Goal: Answer question/provide support: Share knowledge or assist other users

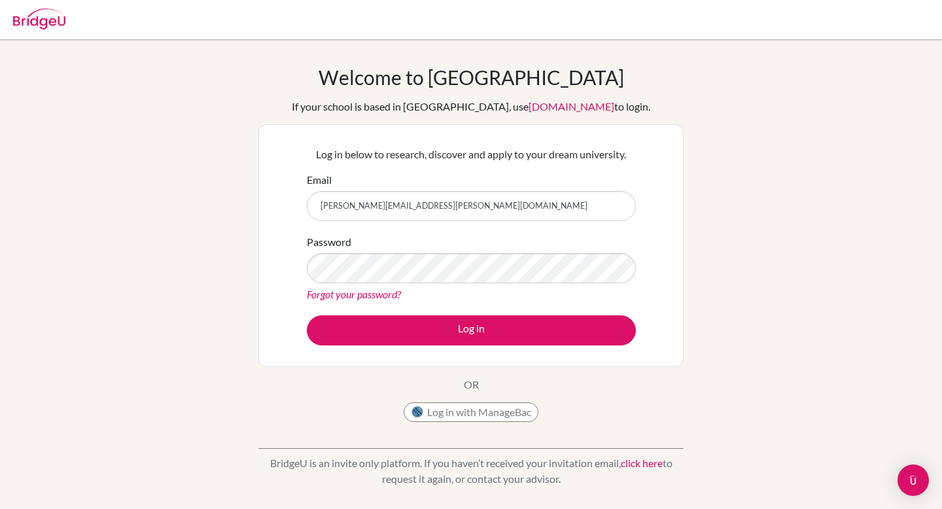
type input "[PERSON_NAME][EMAIL_ADDRESS][PERSON_NAME][DOMAIN_NAME]"
click at [307, 315] on button "Log in" at bounding box center [471, 330] width 329 height 30
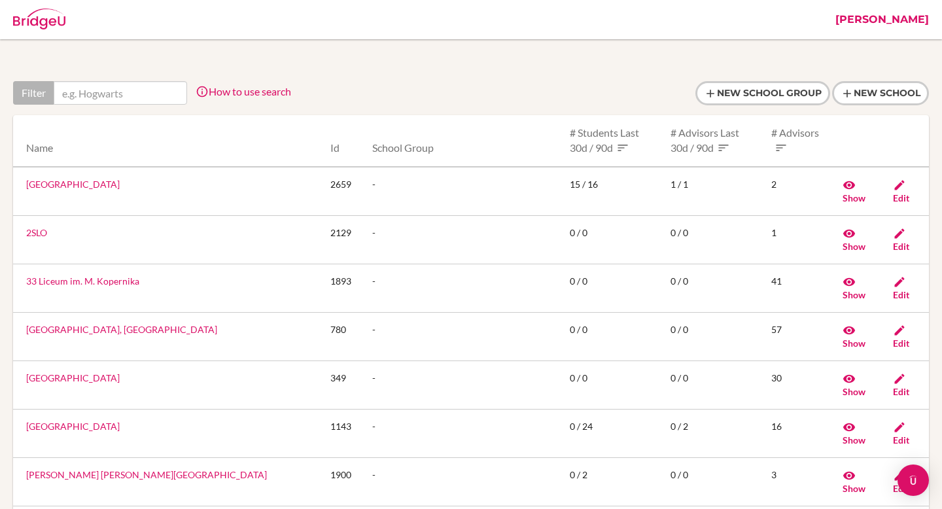
click at [914, 13] on link "[PERSON_NAME]" at bounding box center [882, 19] width 107 height 39
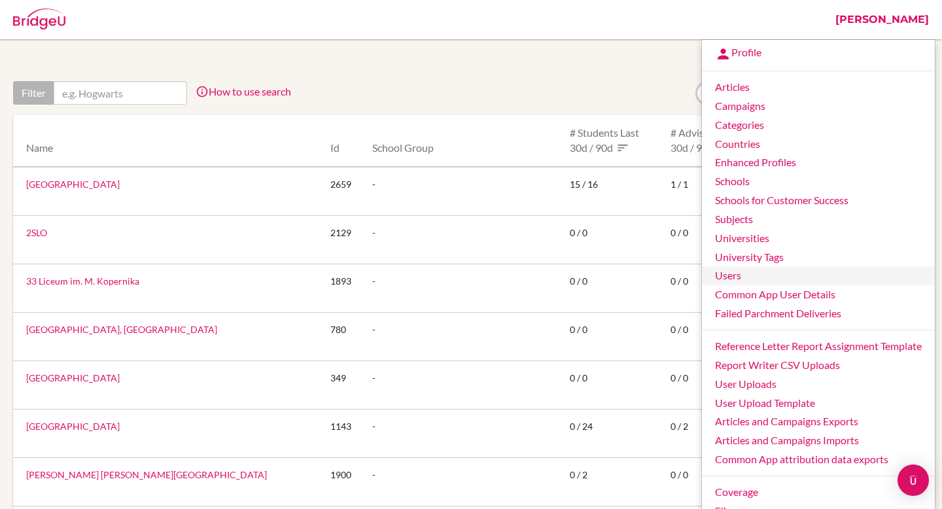
click at [755, 272] on link "Users" at bounding box center [818, 275] width 233 height 19
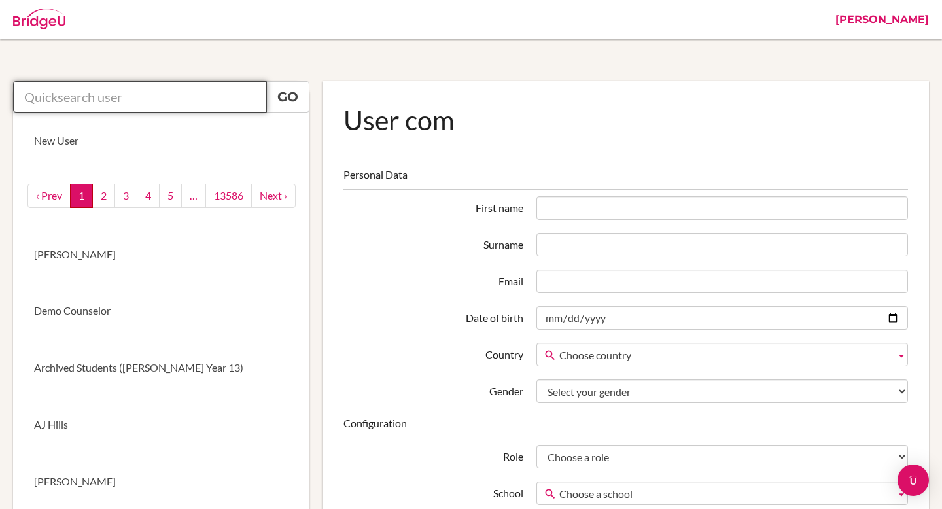
click at [209, 101] on input "text" at bounding box center [140, 96] width 254 height 31
paste input "jfalbo@ans.edu.ni"
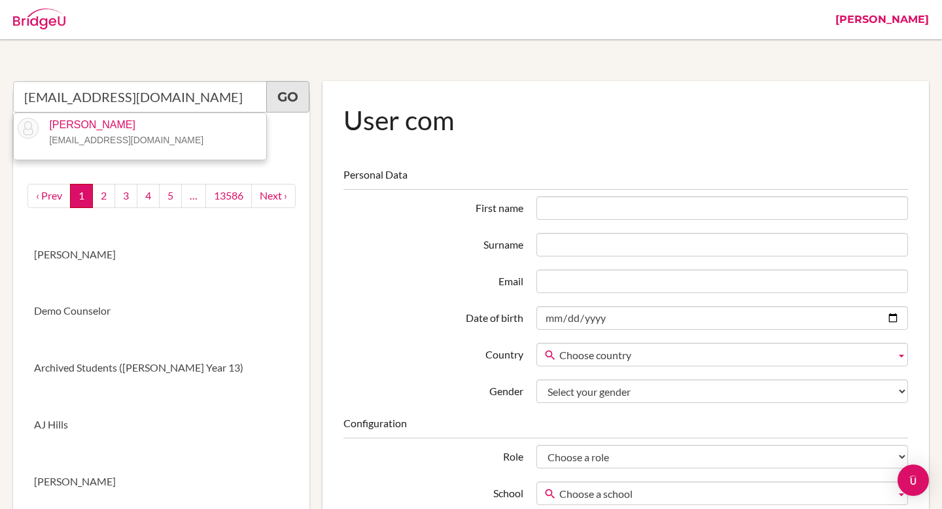
click at [278, 98] on link "Go" at bounding box center [287, 96] width 43 height 31
click at [289, 92] on link "Go" at bounding box center [287, 96] width 43 height 31
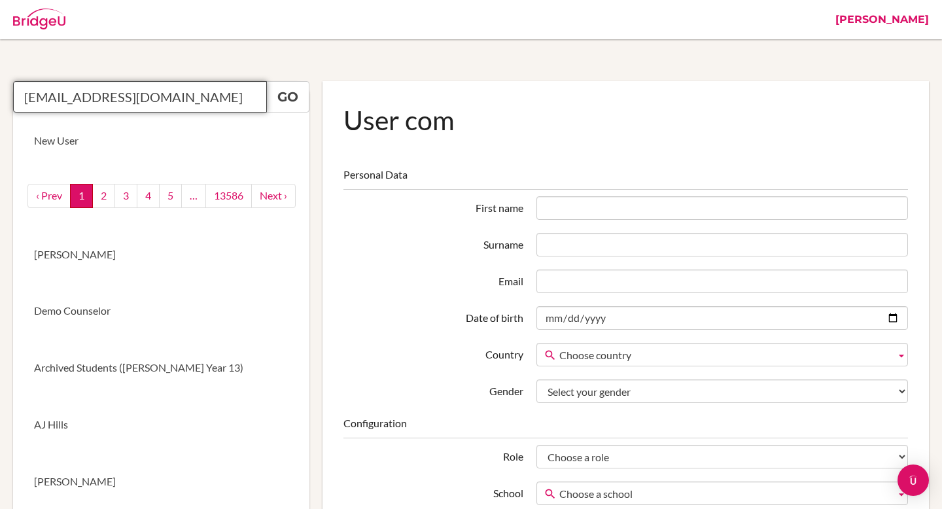
click at [171, 101] on input "jfalbo@ans.edu.ni" at bounding box center [140, 96] width 254 height 31
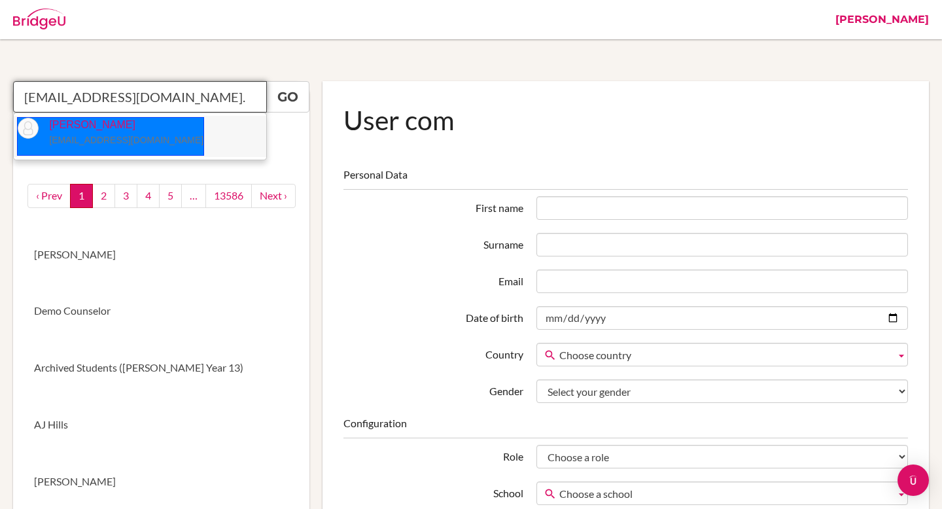
click at [100, 139] on small "jfalbo@ans.edu.ni" at bounding box center [126, 140] width 154 height 10
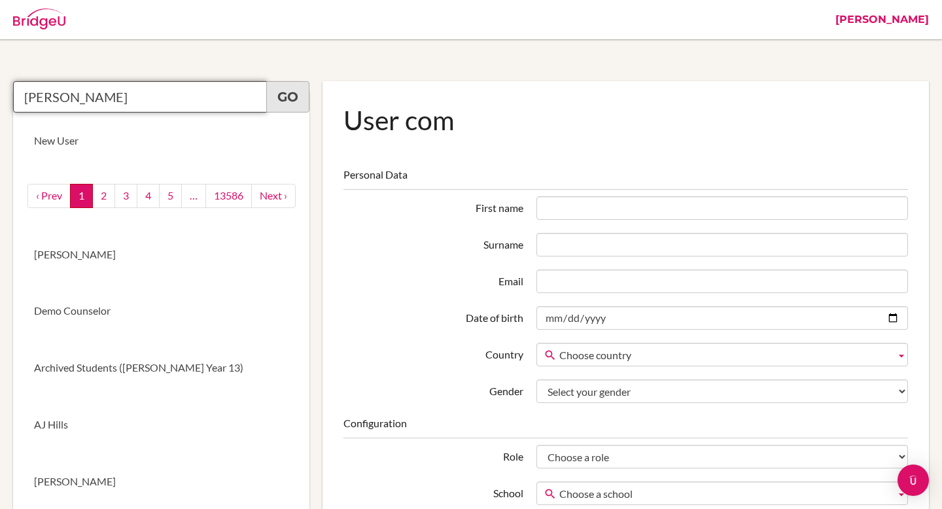
type input "Julie Falbo"
click at [290, 98] on link "Go" at bounding box center [287, 96] width 43 height 31
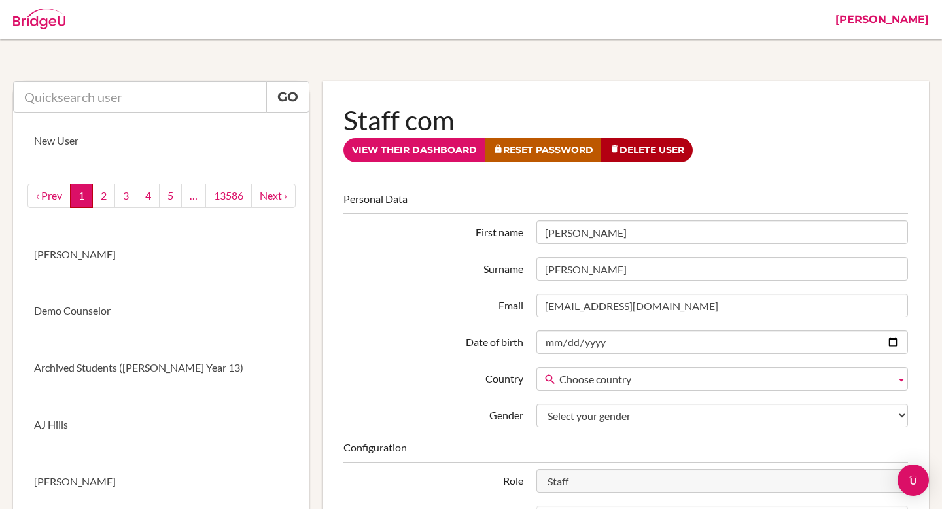
scroll to position [10, 0]
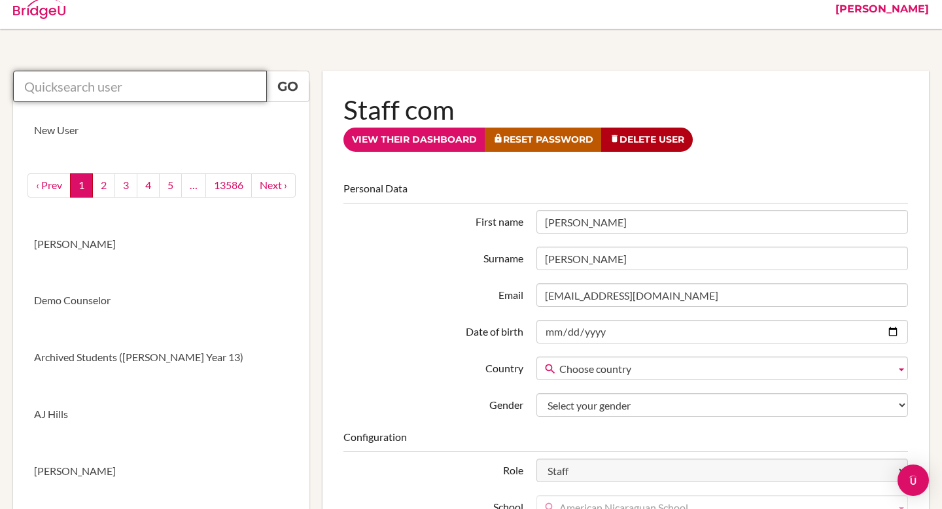
click at [200, 95] on input "text" at bounding box center [140, 86] width 254 height 31
paste input "Yoshua Galo"
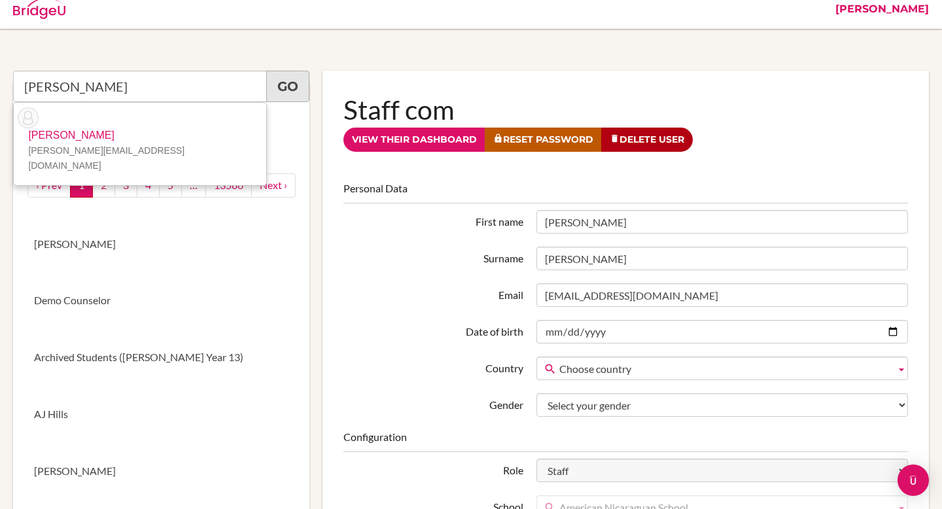
click at [298, 92] on link "Go" at bounding box center [287, 86] width 43 height 31
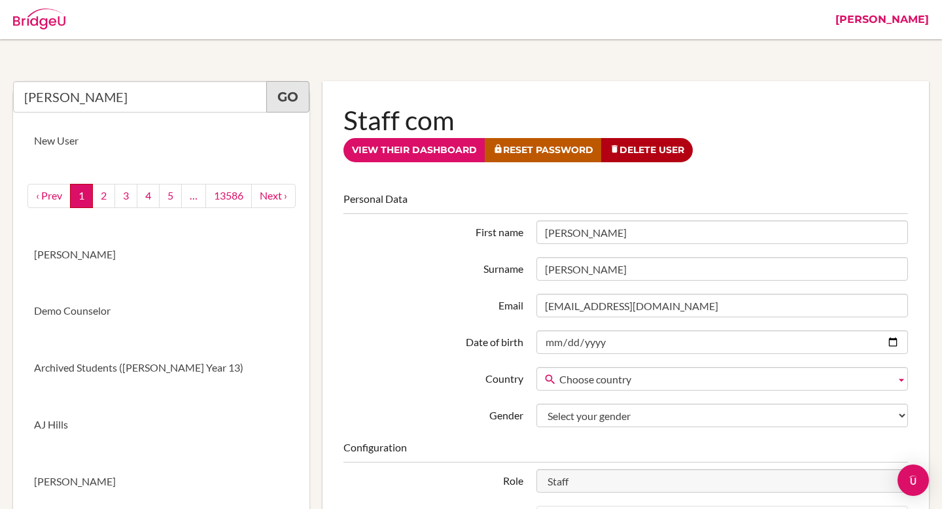
click at [298, 92] on link "Go" at bounding box center [287, 96] width 43 height 31
click at [167, 97] on input "Yoshua Galo" at bounding box center [140, 96] width 254 height 31
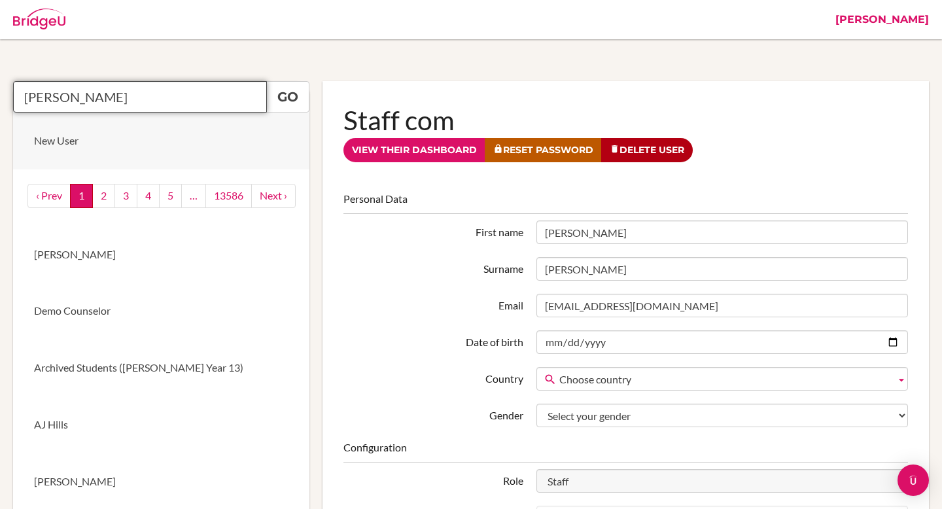
click at [187, 99] on input "Yoshua Galo" at bounding box center [140, 96] width 254 height 31
click at [174, 107] on input "Yoshua Galo" at bounding box center [140, 96] width 254 height 31
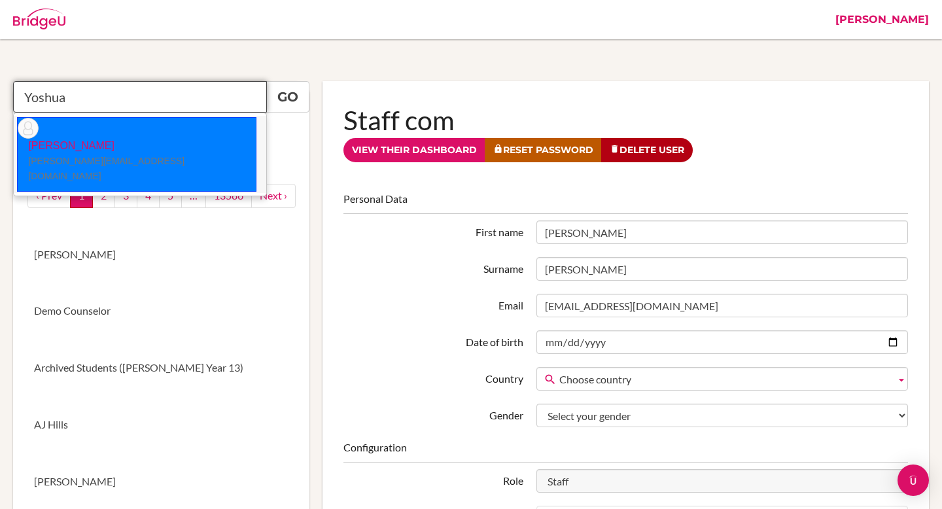
click at [88, 156] on small "[PERSON_NAME][EMAIL_ADDRESS][DOMAIN_NAME]" at bounding box center [106, 169] width 156 height 26
type input "Yoshua Galo"
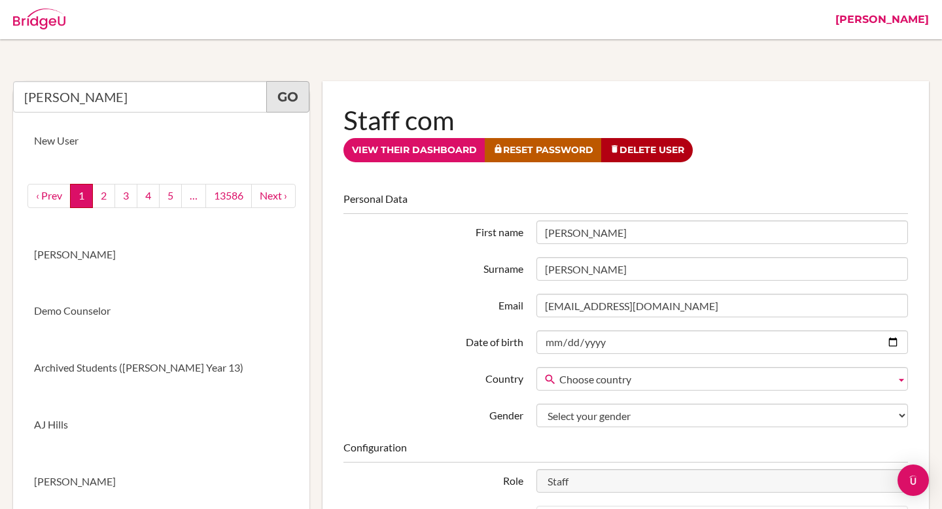
click at [294, 96] on link "Go" at bounding box center [287, 96] width 43 height 31
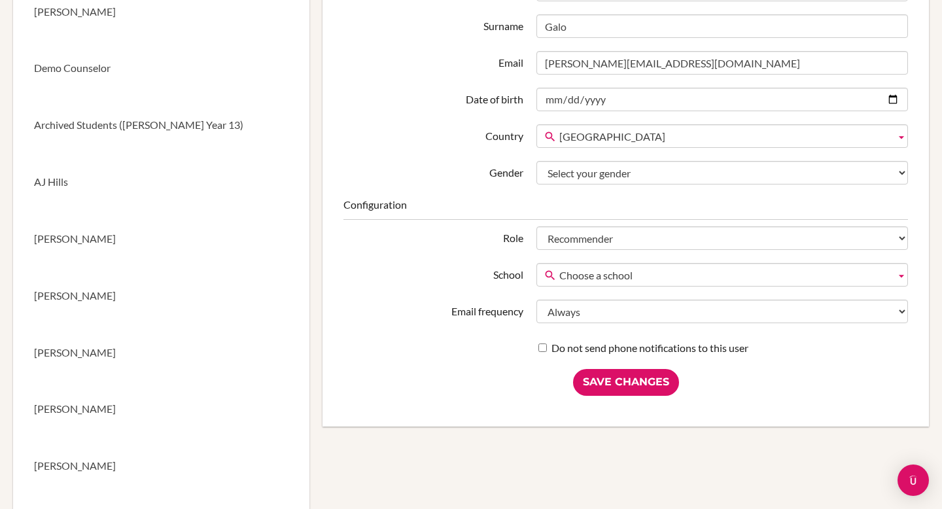
scroll to position [251, 0]
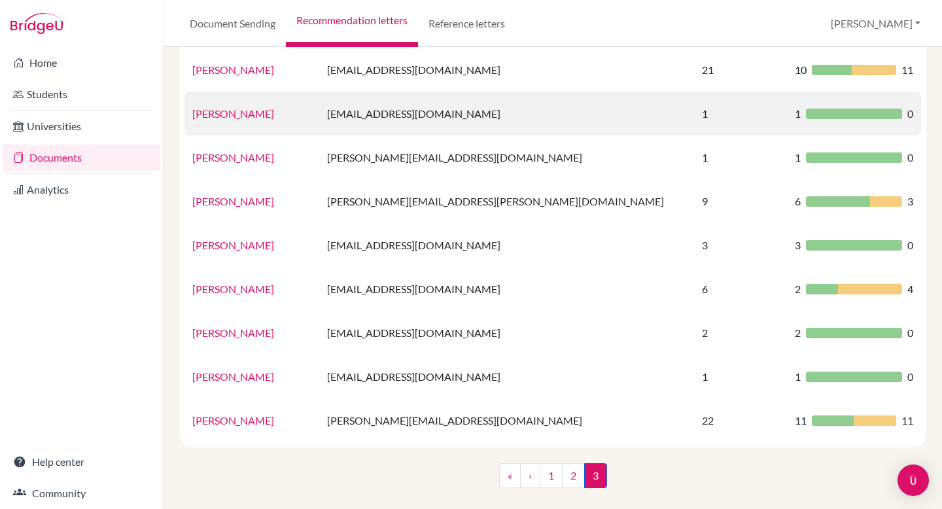
scroll to position [185, 0]
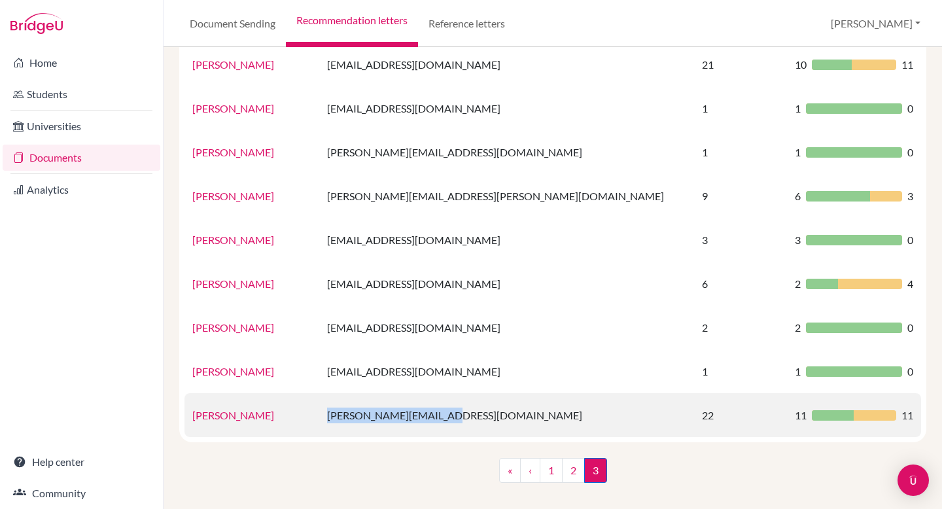
drag, startPoint x: 390, startPoint y: 419, endPoint x: 501, endPoint y: 416, distance: 111.3
click at [501, 416] on td "[PERSON_NAME][EMAIL_ADDRESS][DOMAIN_NAME]" at bounding box center [506, 415] width 375 height 44
copy td "[PERSON_NAME][EMAIL_ADDRESS][DOMAIN_NAME]"
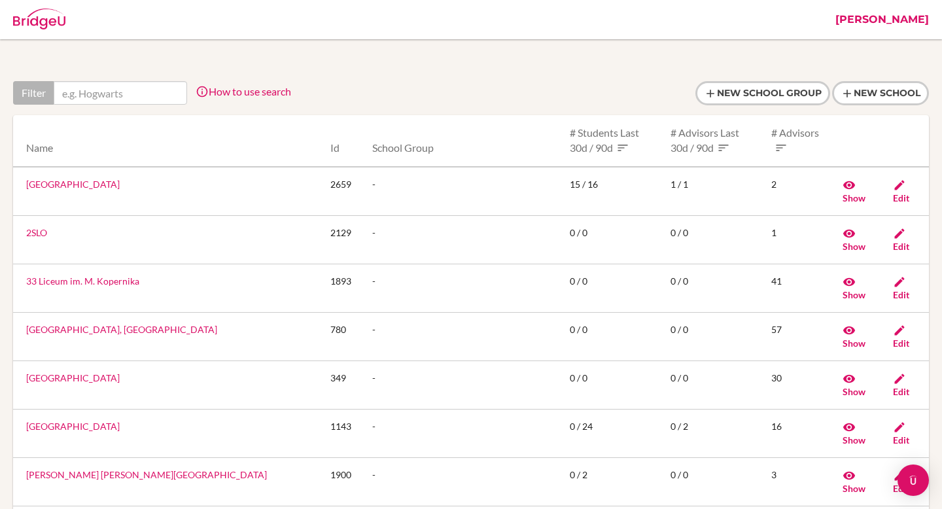
click at [904, 16] on link "[PERSON_NAME]" at bounding box center [882, 19] width 107 height 39
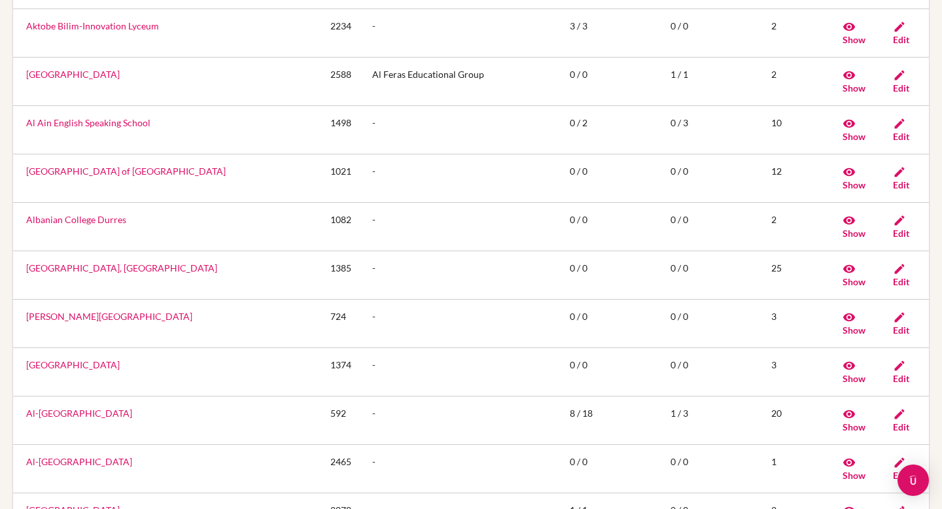
scroll to position [2339, 0]
